Goal: Find specific page/section: Find specific page/section

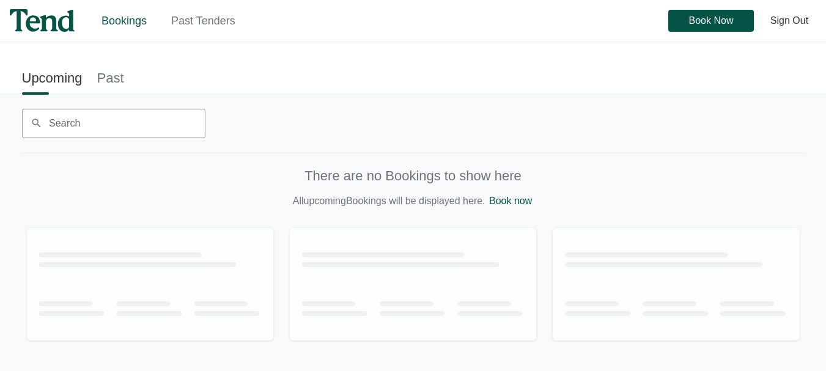
click at [203, 21] on link "Past Tenders" at bounding box center [203, 21] width 64 height 12
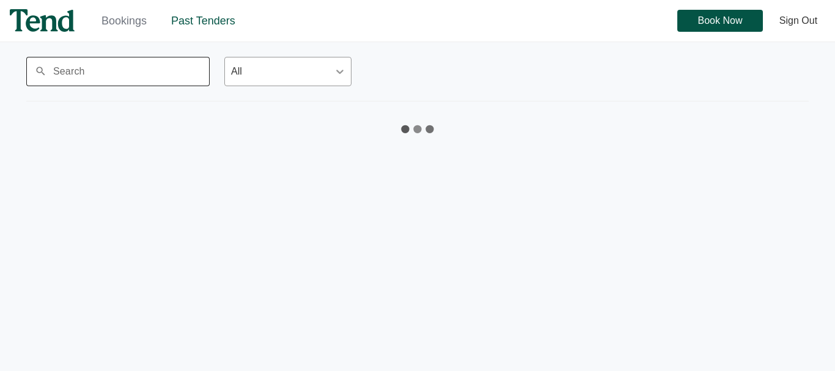
click at [103, 81] on input "Search" at bounding box center [117, 71] width 183 height 29
type input "a"
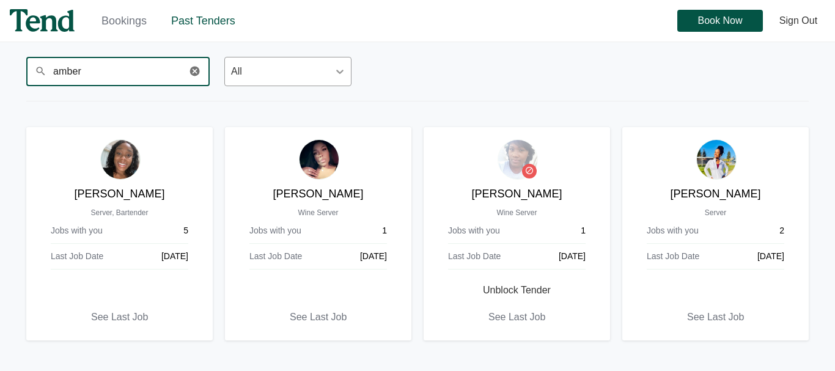
drag, startPoint x: 86, startPoint y: 69, endPoint x: 13, endPoint y: 70, distance: 72.7
click at [13, 70] on div "Bookings Past Tenders Book Now Sign Out Bookings Past Tenders Sign Out search a…" at bounding box center [417, 185] width 835 height 371
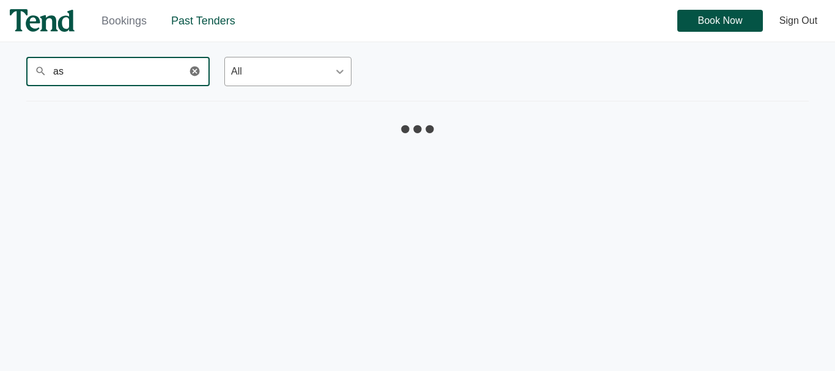
type input "a"
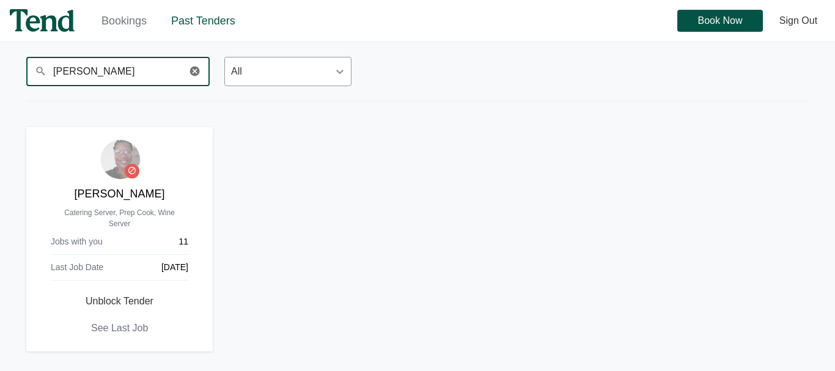
drag, startPoint x: 95, startPoint y: 75, endPoint x: 28, endPoint y: 82, distance: 67.5
click at [28, 82] on input "[PERSON_NAME]" at bounding box center [117, 71] width 183 height 29
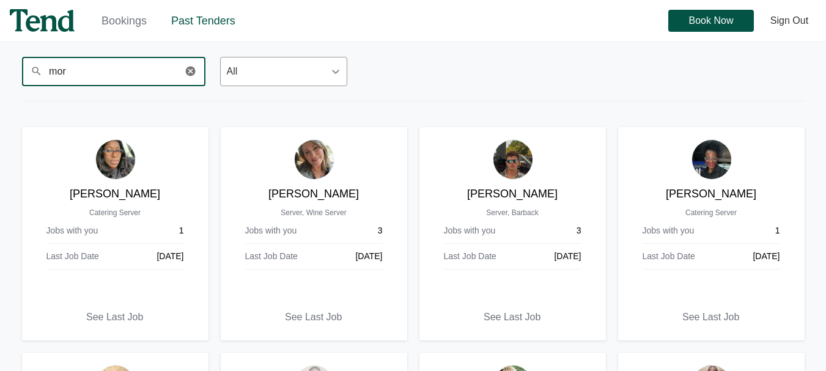
type input "mor"
